Goal: Information Seeking & Learning: Learn about a topic

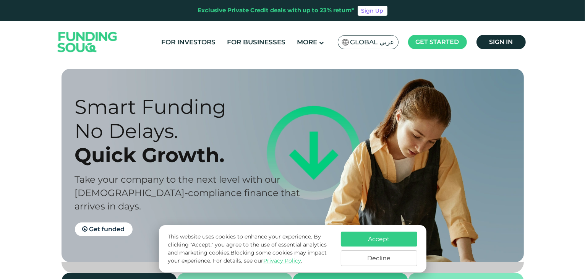
click at [370, 240] on button "Accept" at bounding box center [379, 238] width 76 height 15
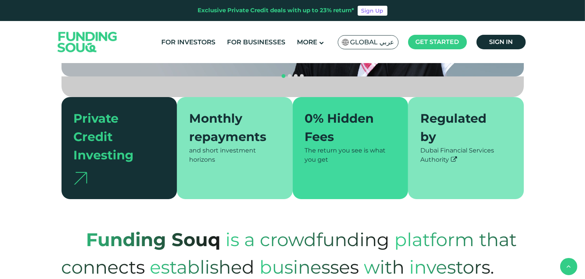
scroll to position [206, 0]
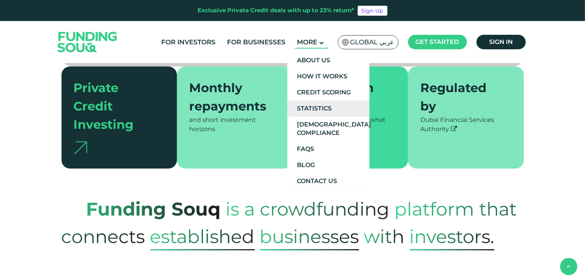
click at [322, 107] on link "Statistics" at bounding box center [328, 108] width 82 height 16
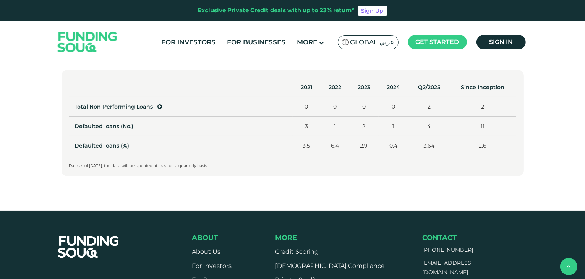
scroll to position [409, 0]
